Goal: Find contact information: Obtain details needed to contact an individual or organization

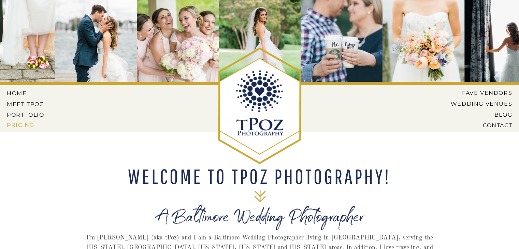
click at [17, 127] on nav "Pricing" at bounding box center [26, 125] width 39 height 6
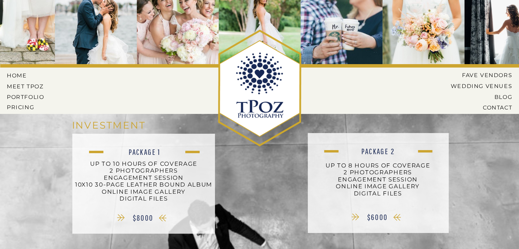
scroll to position [11, 0]
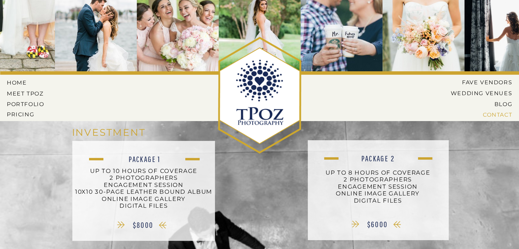
click at [491, 116] on nav "CONTACT" at bounding box center [486, 115] width 54 height 6
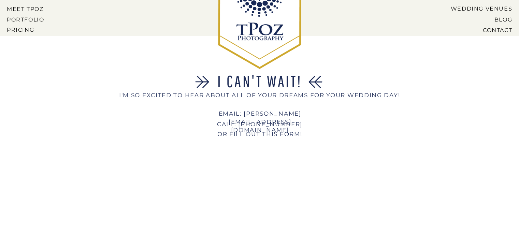
scroll to position [96, 0]
click at [49, 180] on div "CONTACT BLOG Wedding Venues Fave Vendors Pricing PORTFOLIO MEET tPoz HOME I CAN…" at bounding box center [259, 212] width 519 height 617
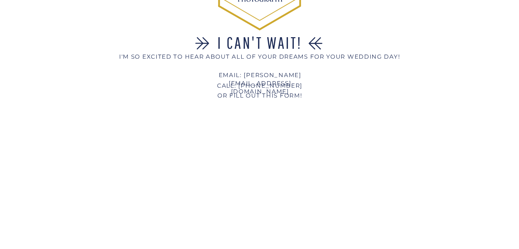
click at [63, 185] on div "CONTACT BLOG Wedding Venues Fave Vendors Pricing PORTFOLIO MEET tPoz HOME I CAN…" at bounding box center [259, 174] width 519 height 617
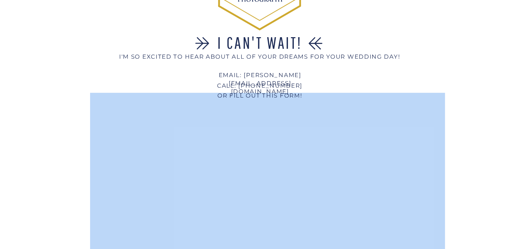
click at [63, 185] on div "CONTACT BLOG Wedding Venues Fave Vendors Pricing PORTFOLIO MEET tPoz HOME I CAN…" at bounding box center [259, 174] width 519 height 617
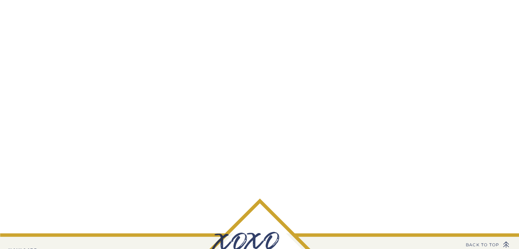
scroll to position [368, 0]
